Goal: Transaction & Acquisition: Obtain resource

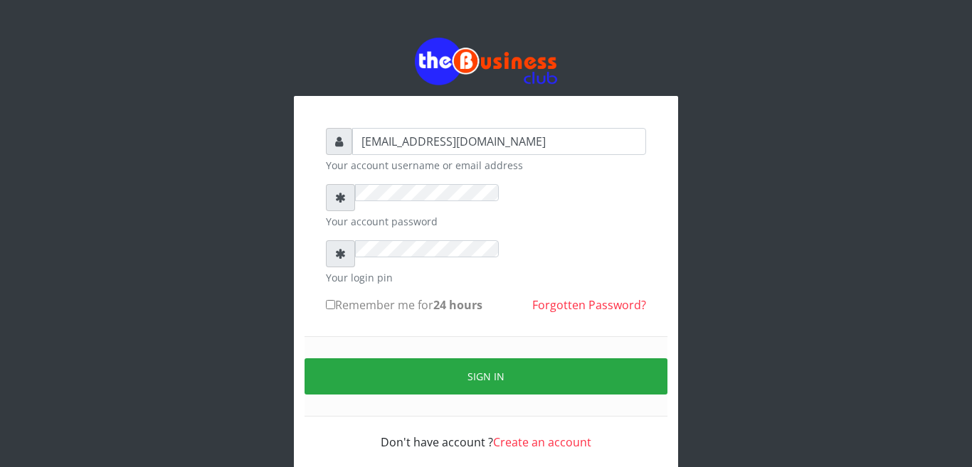
click at [326, 300] on input "Remember me for 24 hours" at bounding box center [330, 304] width 9 height 9
checkbox input "true"
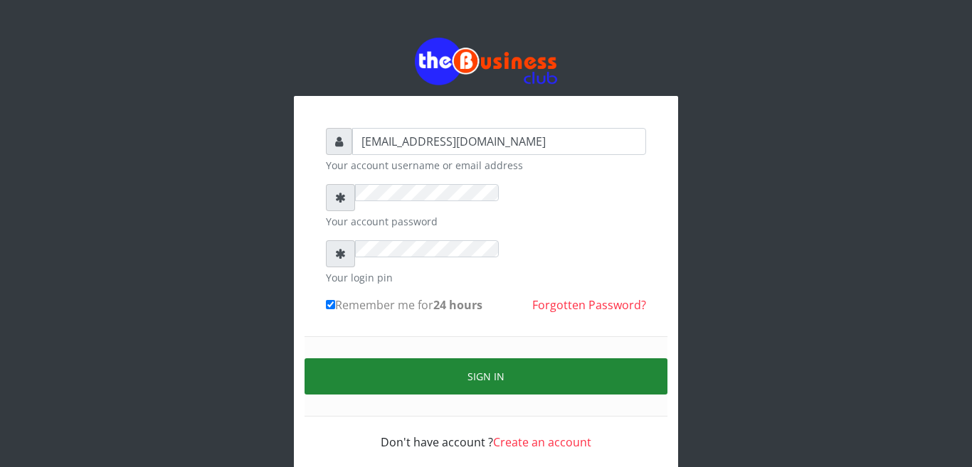
click at [305, 359] on button "Sign in" at bounding box center [486, 377] width 363 height 36
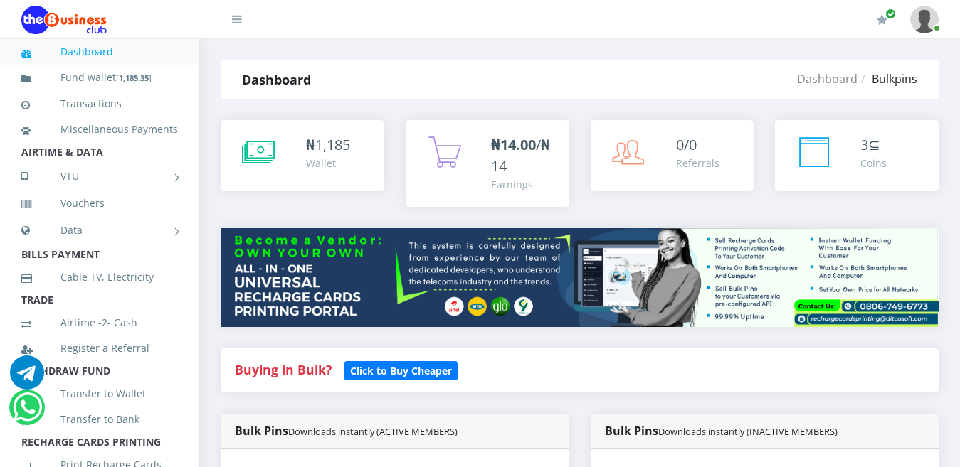
scroll to position [759, 0]
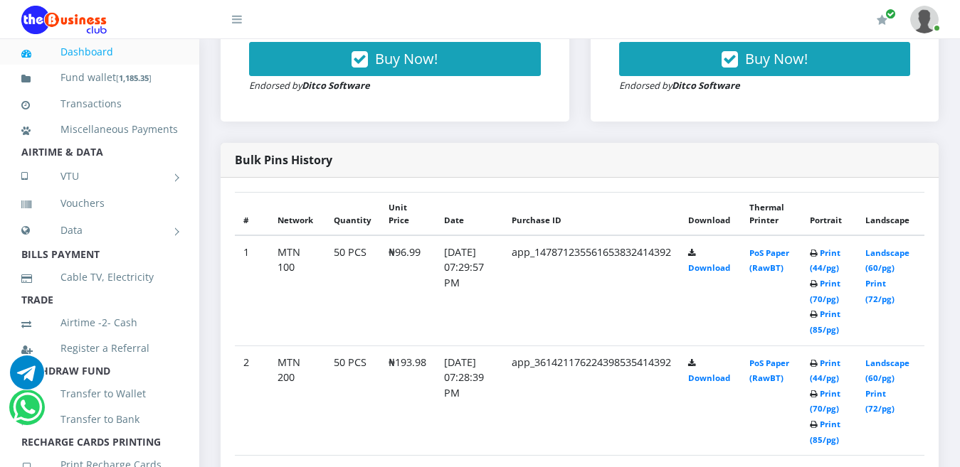
click at [186, 309] on li "TRADE" at bounding box center [99, 300] width 199 height 20
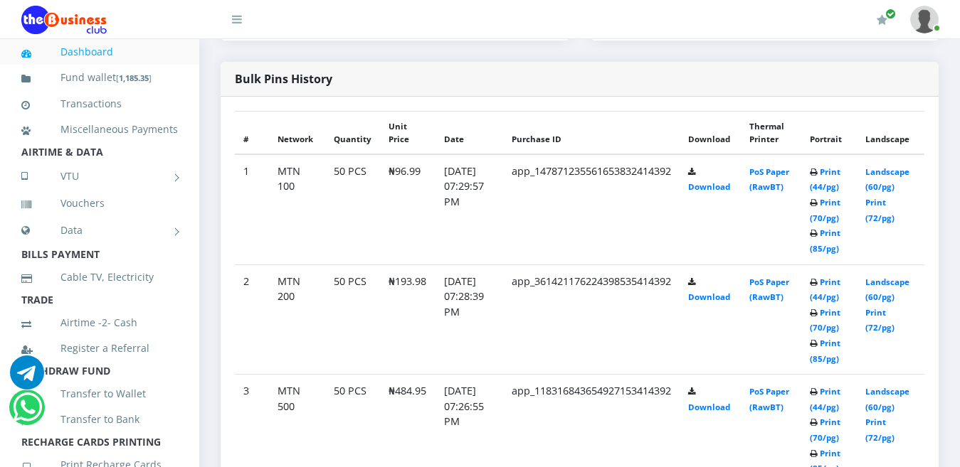
scroll to position [472, 0]
click at [282, 375] on td "MTN 500" at bounding box center [297, 430] width 56 height 110
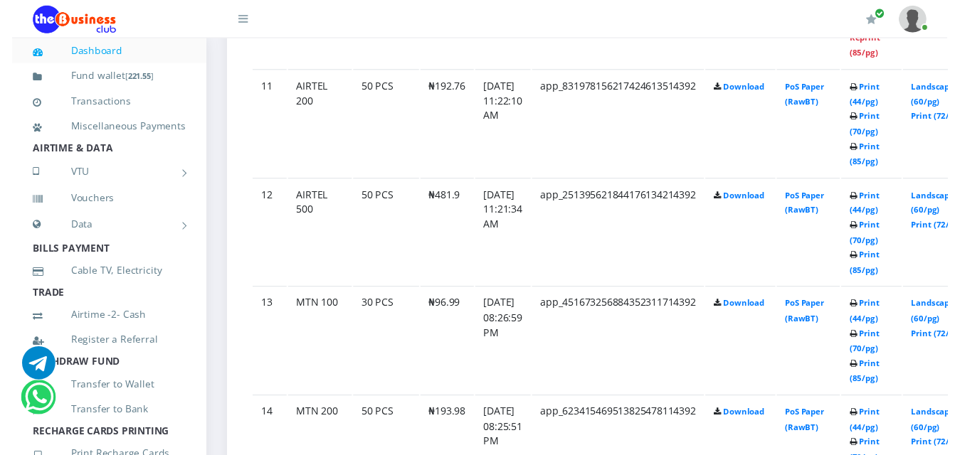
scroll to position [2154, 0]
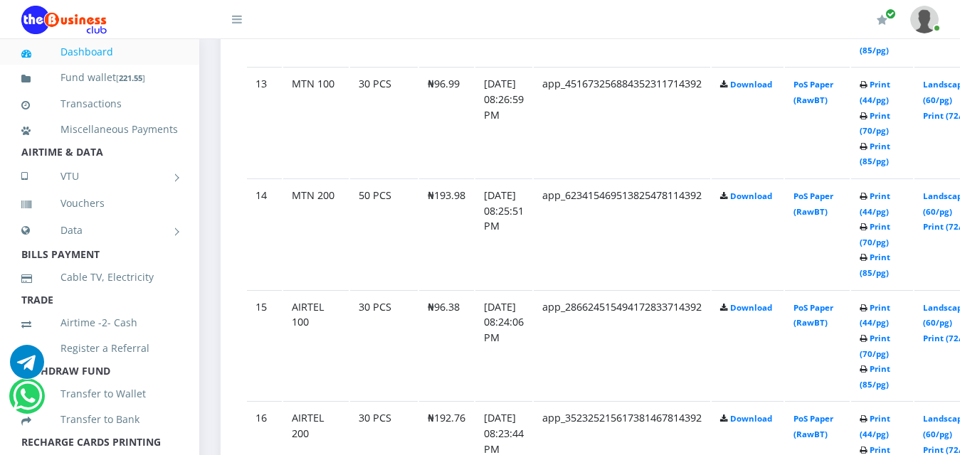
drag, startPoint x: 603, startPoint y: 179, endPoint x: 608, endPoint y: 186, distance: 8.1
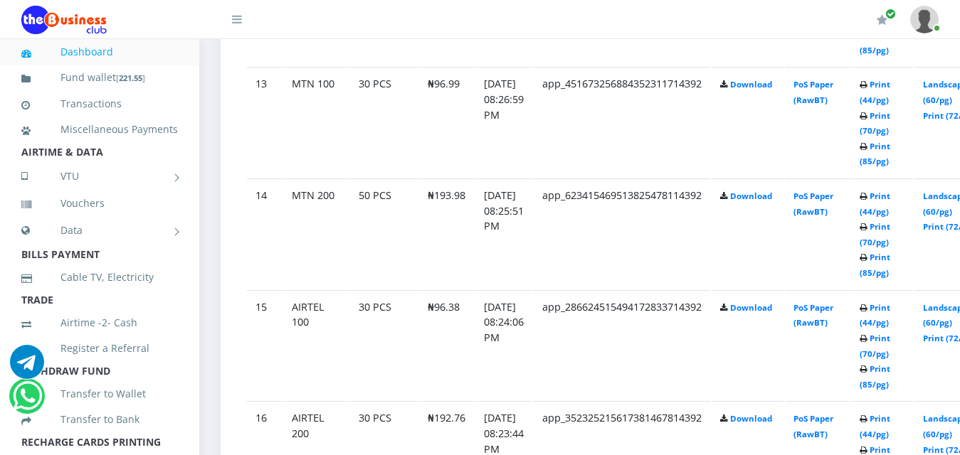
drag, startPoint x: 606, startPoint y: 204, endPoint x: 614, endPoint y: 192, distance: 14.4
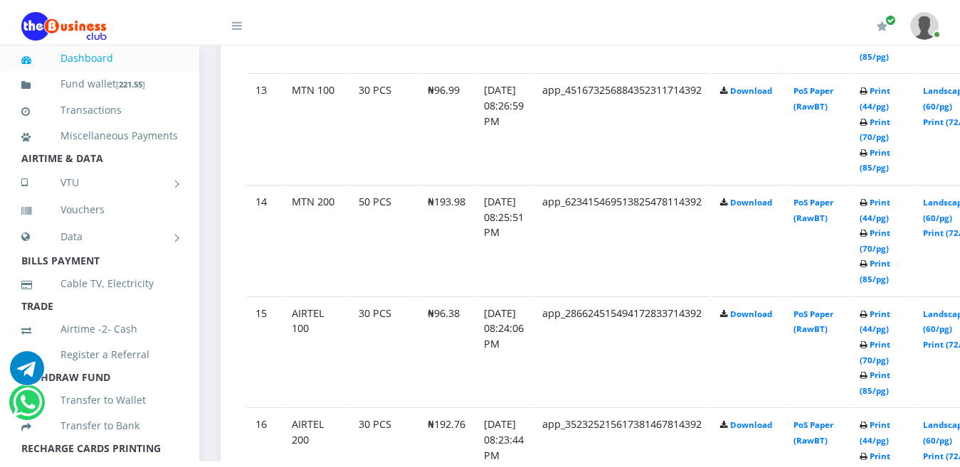
scroll to position [1929, 0]
